Goal: Check status: Check status

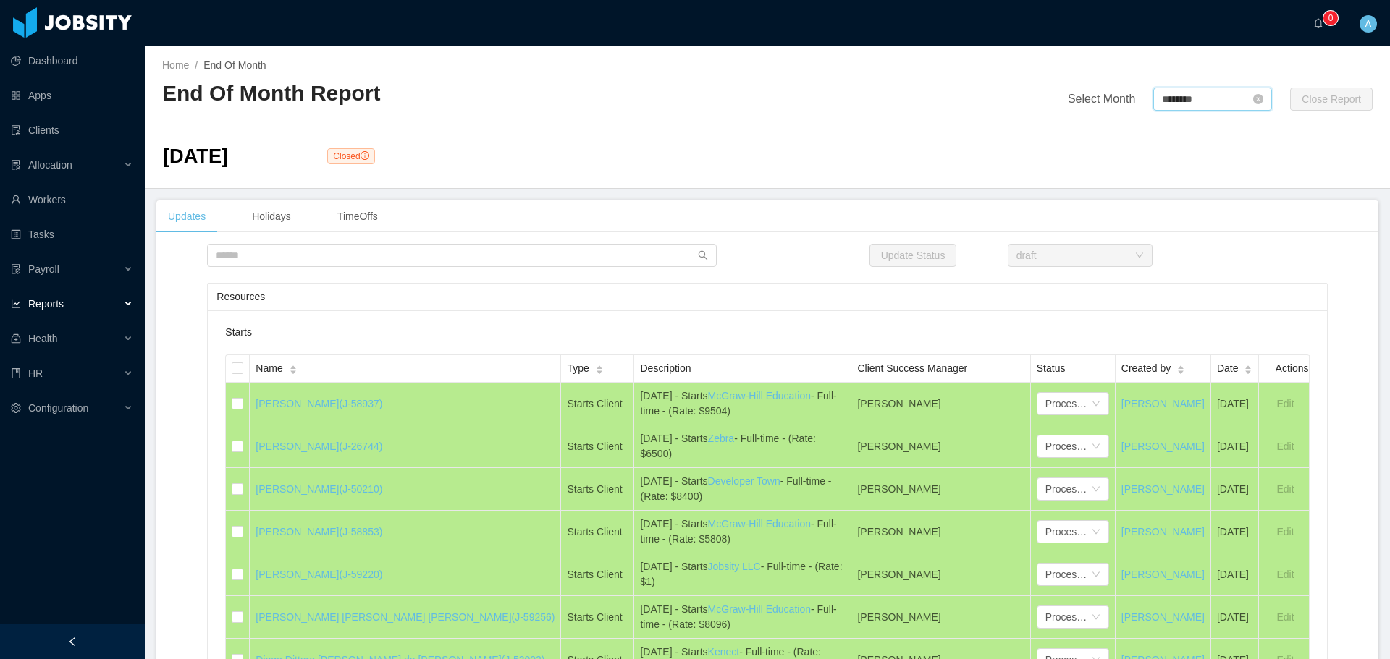
click at [1175, 92] on input "********" at bounding box center [1212, 99] width 119 height 23
click at [1318, 105] on link at bounding box center [1318, 100] width 19 height 28
click at [1295, 226] on link "Sep" at bounding box center [1299, 227] width 30 height 17
type input "********"
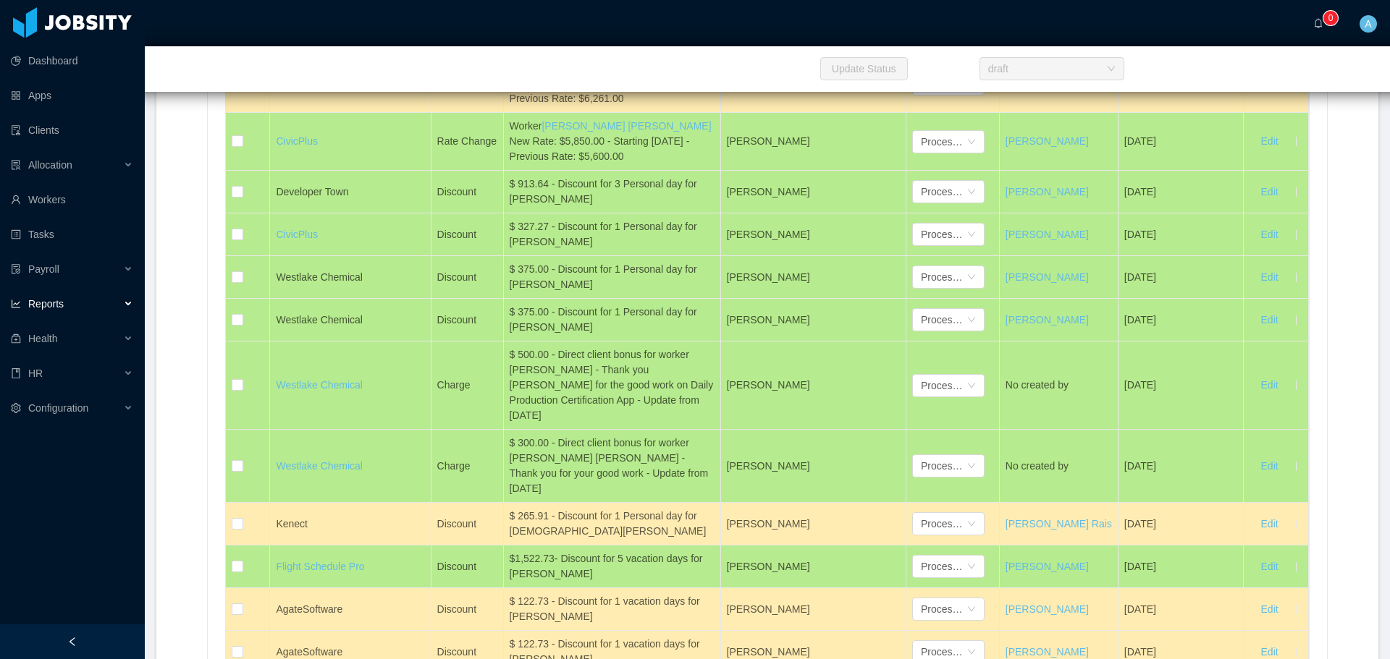
scroll to position [7982, 0]
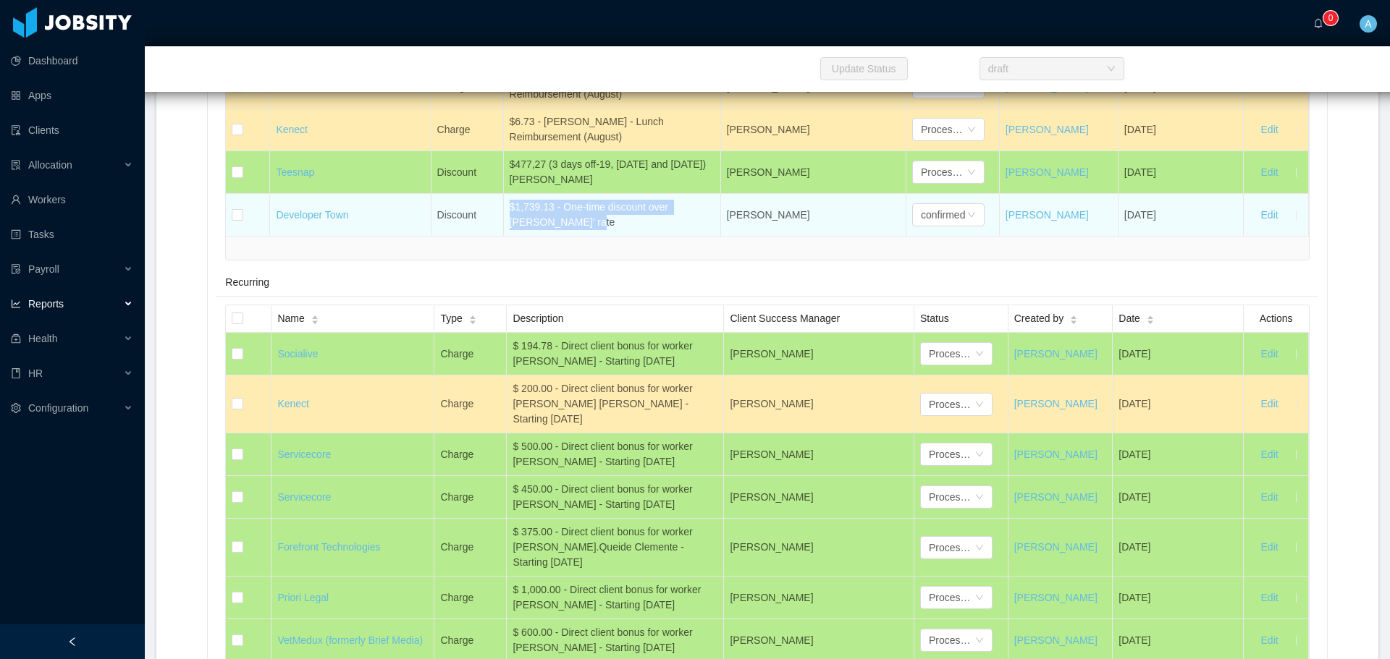
drag, startPoint x: 565, startPoint y: 335, endPoint x: 506, endPoint y: 319, distance: 61.4
click at [510, 230] on div "$1,739.13 - One-time discount over [PERSON_NAME]' rate" at bounding box center [612, 215] width 205 height 30
copy div "$1,739.13 - One-time discount over [PERSON_NAME]' rate"
click at [939, 226] on div "confirmed" at bounding box center [943, 215] width 44 height 22
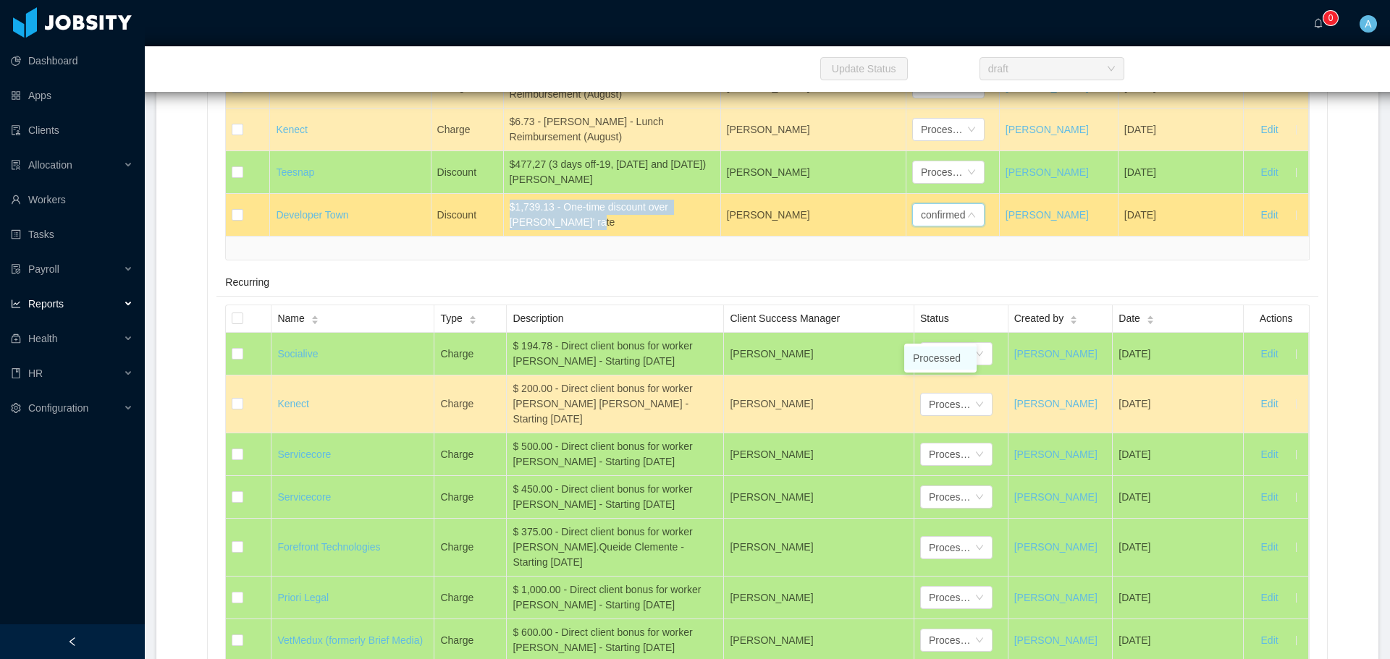
click at [939, 363] on li "Processed" at bounding box center [940, 358] width 72 height 23
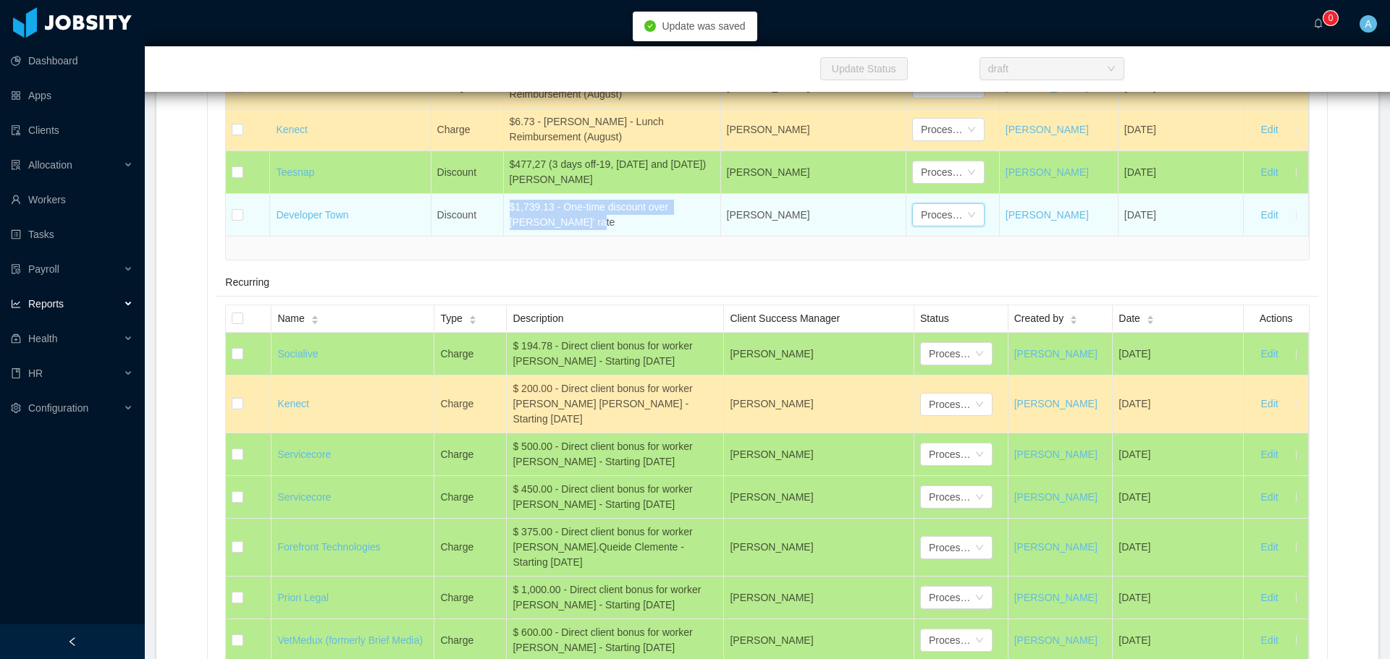
click at [608, 230] on div "$1,739.13 - One-time discount over [PERSON_NAME]' rate" at bounding box center [612, 215] width 205 height 30
click at [606, 230] on div "$1,739.13 - One-time discount over [PERSON_NAME]' rate" at bounding box center [612, 215] width 205 height 30
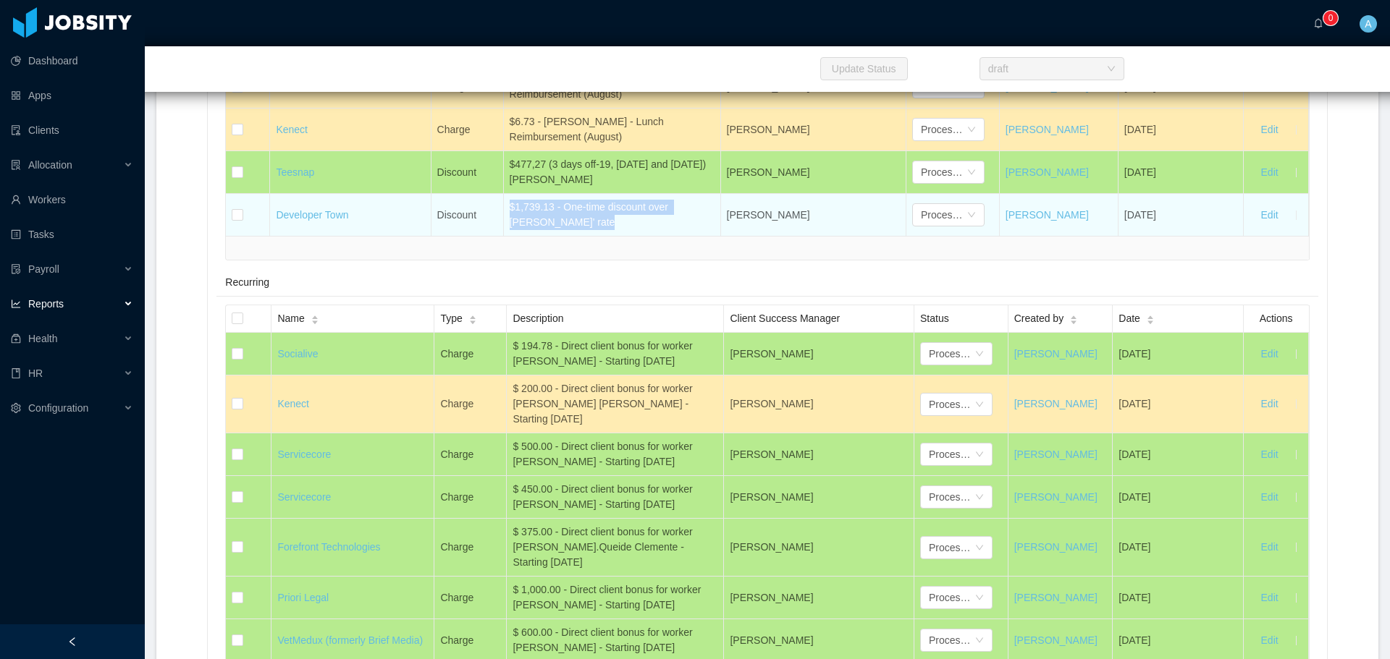
click at [531, 230] on div "$1,739.13 - One-time discount over [PERSON_NAME]' rate" at bounding box center [612, 215] width 205 height 30
click at [536, 230] on div "$1,739.13 - One-time discount over [PERSON_NAME]' rate" at bounding box center [612, 215] width 205 height 30
click at [539, 230] on div "$1,739.13 - One-time discount over [PERSON_NAME]' rate" at bounding box center [612, 215] width 205 height 30
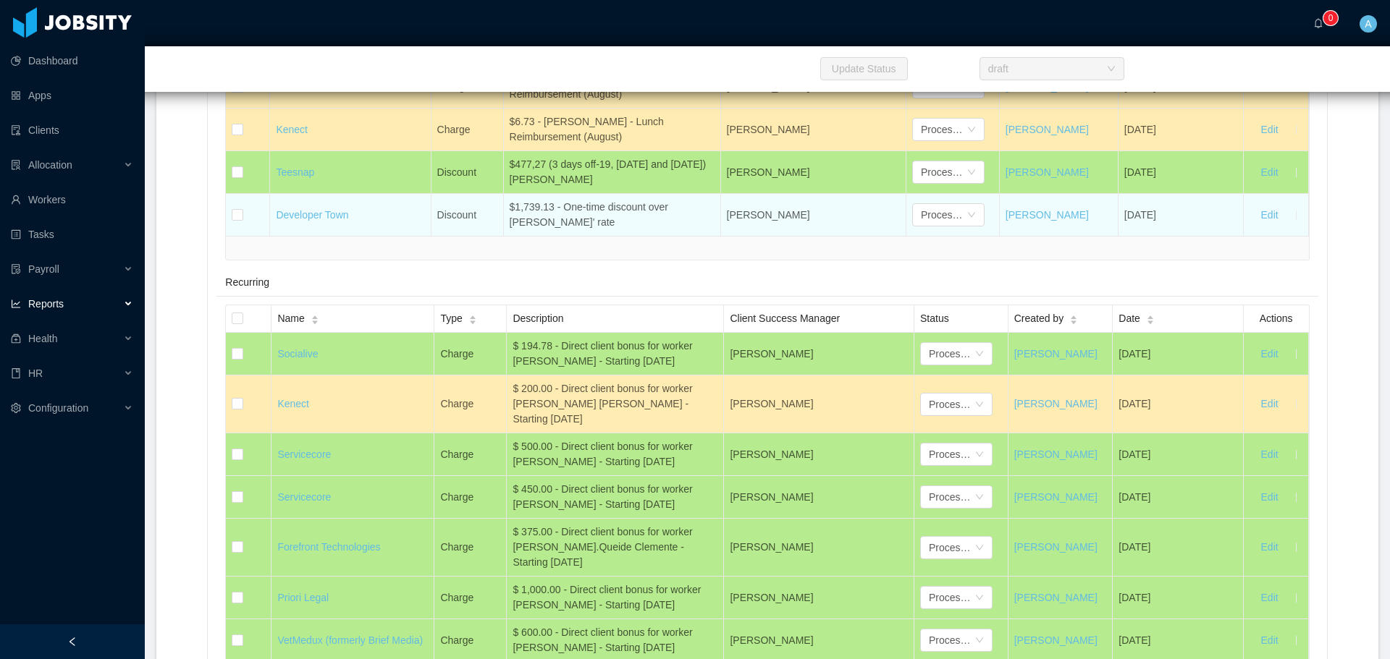
click at [539, 230] on div "$1,739.13 - One-time discount over [PERSON_NAME]' rate" at bounding box center [612, 215] width 205 height 30
click at [536, 230] on div "$1,739.13 - One-time discount over [PERSON_NAME]' rate" at bounding box center [612, 215] width 205 height 30
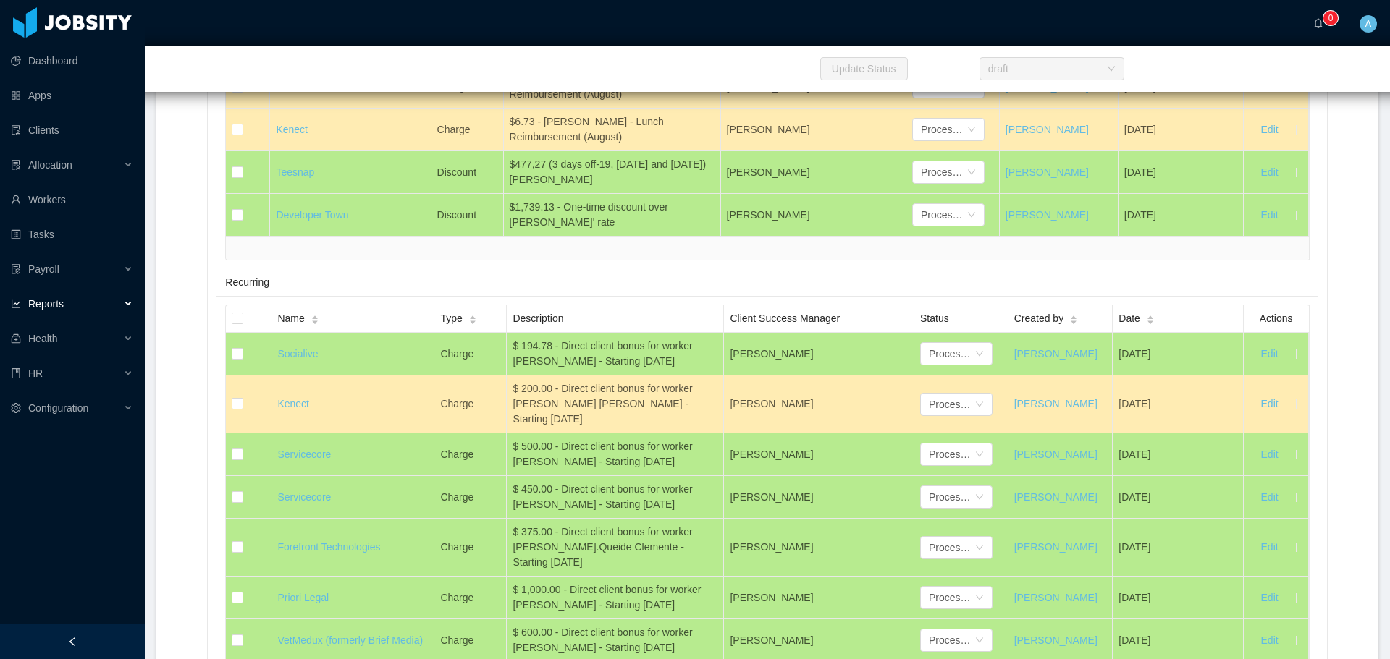
scroll to position [7258, 0]
